Goal: Information Seeking & Learning: Check status

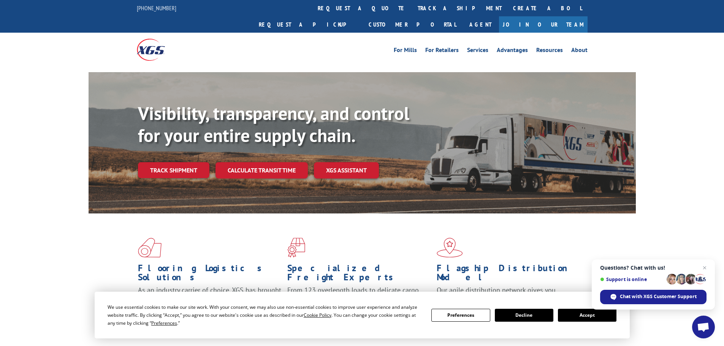
click at [585, 319] on button "Accept" at bounding box center [587, 315] width 59 height 13
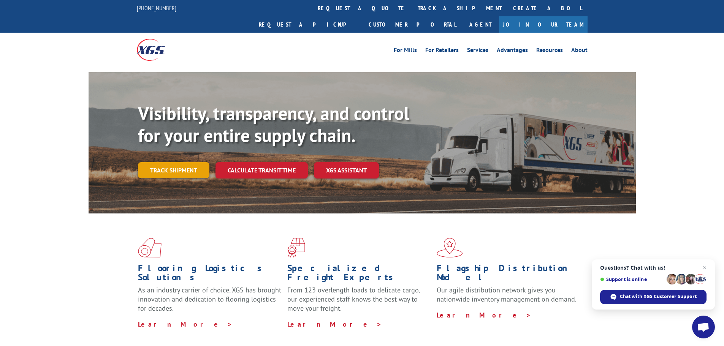
click at [146, 162] on link "Track shipment" at bounding box center [173, 170] width 71 height 16
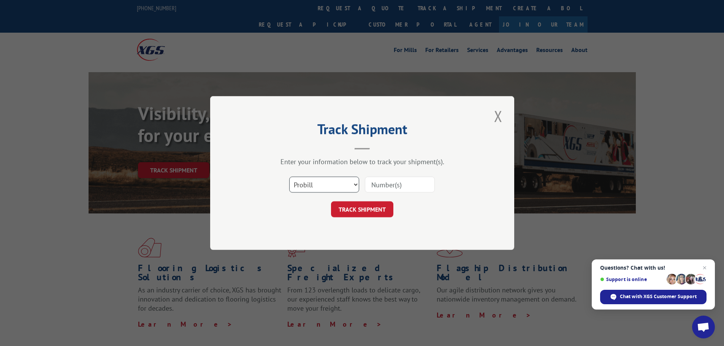
click at [335, 183] on select "Select category... Probill BOL PO" at bounding box center [324, 185] width 70 height 16
select select "po"
click at [289, 177] on select "Select category... Probill BOL PO" at bounding box center [324, 185] width 70 height 16
click at [382, 187] on input at bounding box center [400, 185] width 70 height 16
paste input "06728531"
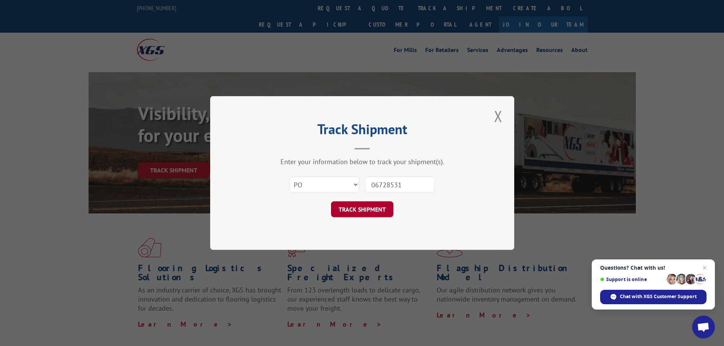
type input "06728531"
click at [365, 207] on button "TRACK SHIPMENT" at bounding box center [362, 209] width 62 height 16
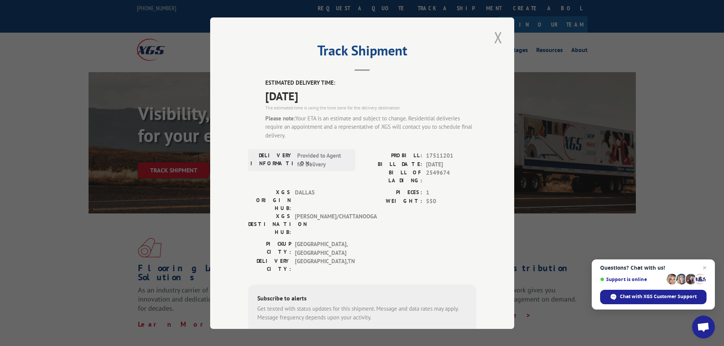
click at [495, 40] on button "Close modal" at bounding box center [498, 37] width 13 height 21
